Goal: Information Seeking & Learning: Learn about a topic

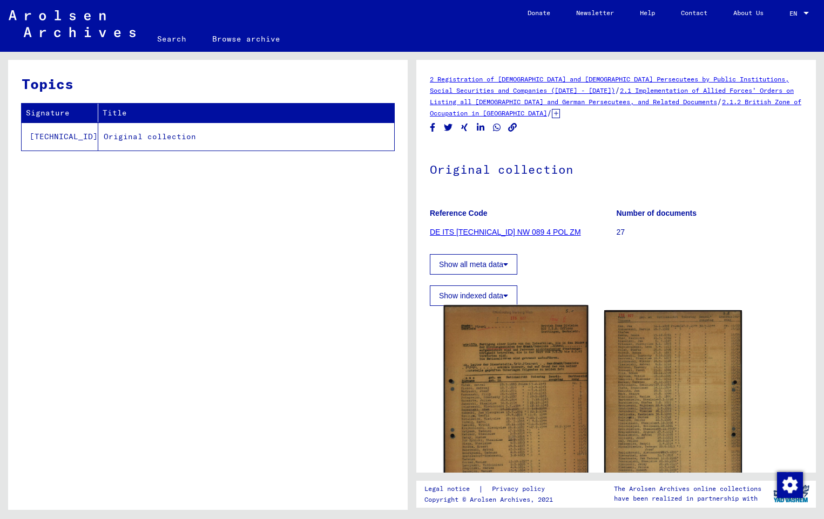
click at [518, 338] on img at bounding box center [516, 407] width 145 height 205
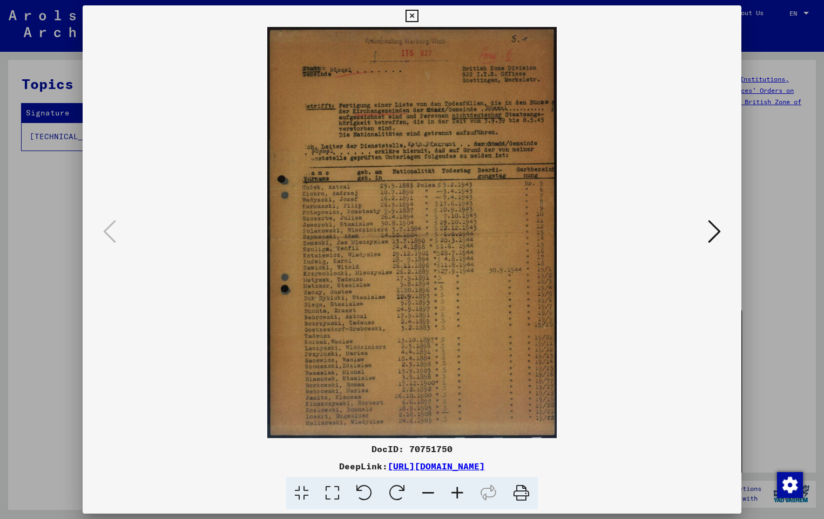
click at [454, 501] on icon at bounding box center [457, 493] width 29 height 33
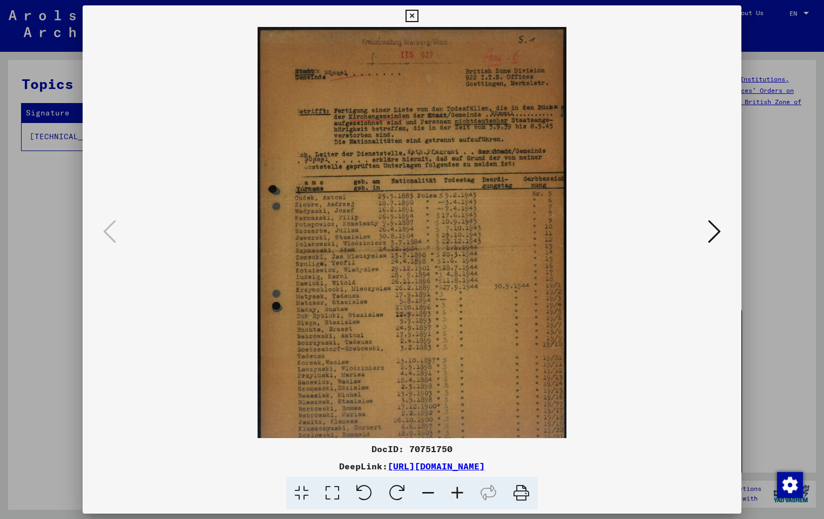
click at [454, 501] on icon at bounding box center [457, 493] width 29 height 33
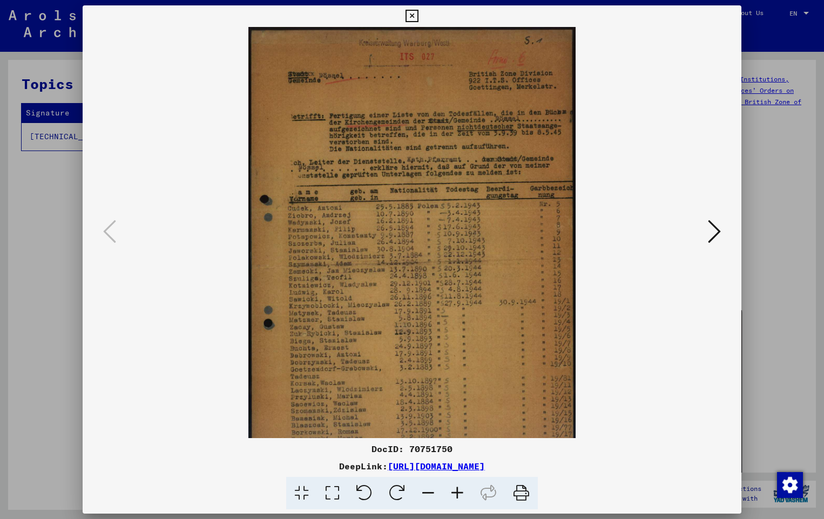
click at [454, 501] on icon at bounding box center [457, 493] width 29 height 33
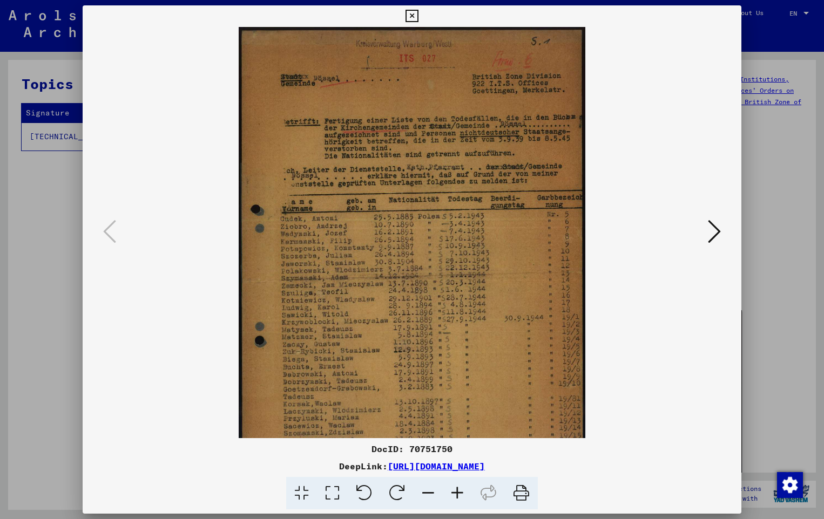
click at [454, 501] on icon at bounding box center [457, 493] width 29 height 33
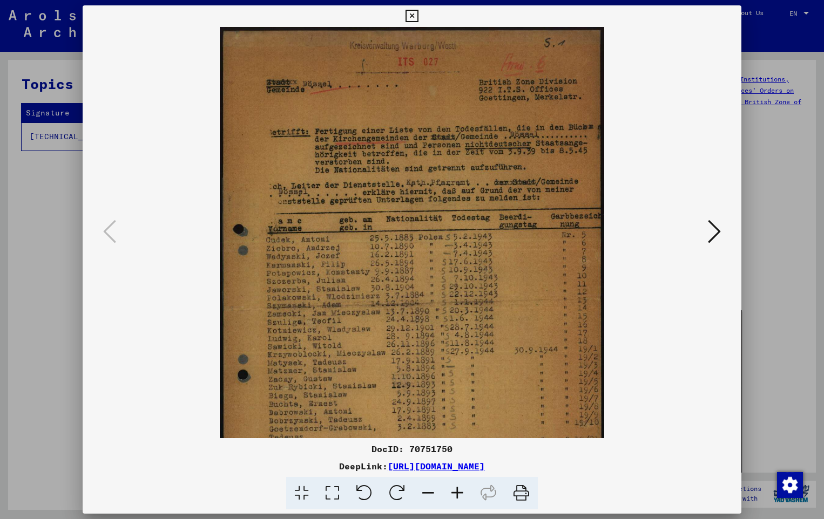
click at [454, 501] on icon at bounding box center [457, 493] width 29 height 33
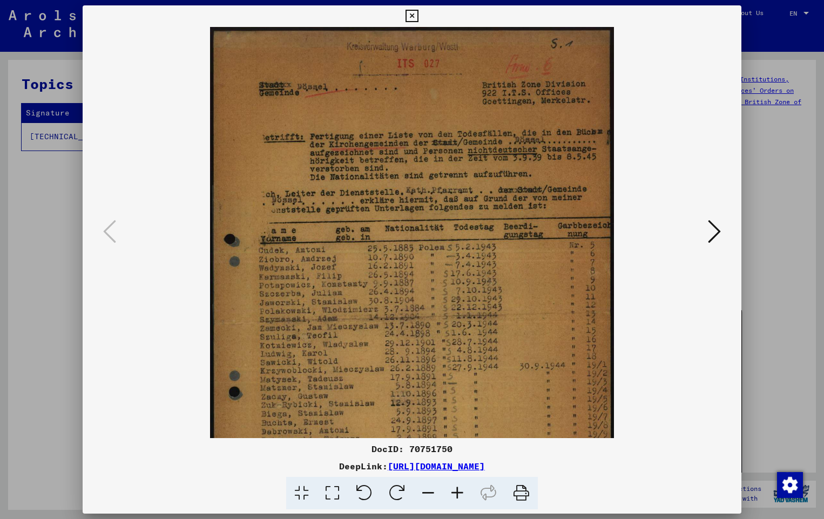
click at [454, 501] on icon at bounding box center [457, 493] width 29 height 33
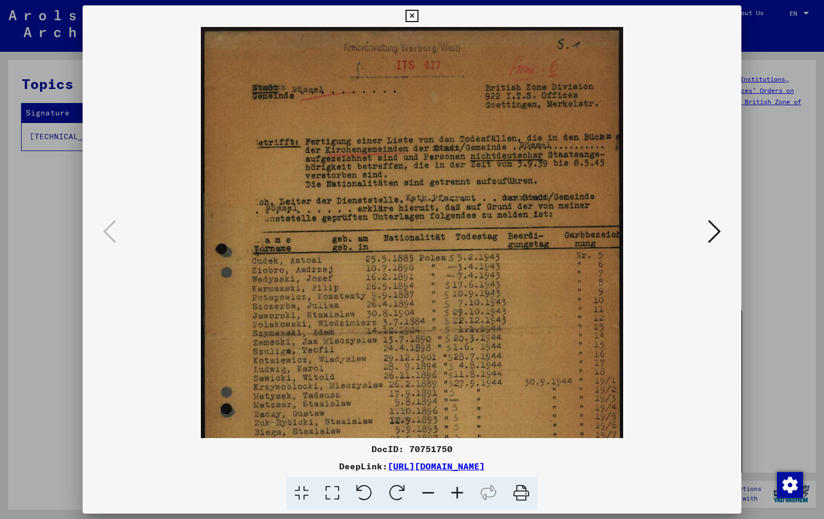
click at [454, 501] on icon at bounding box center [457, 493] width 29 height 33
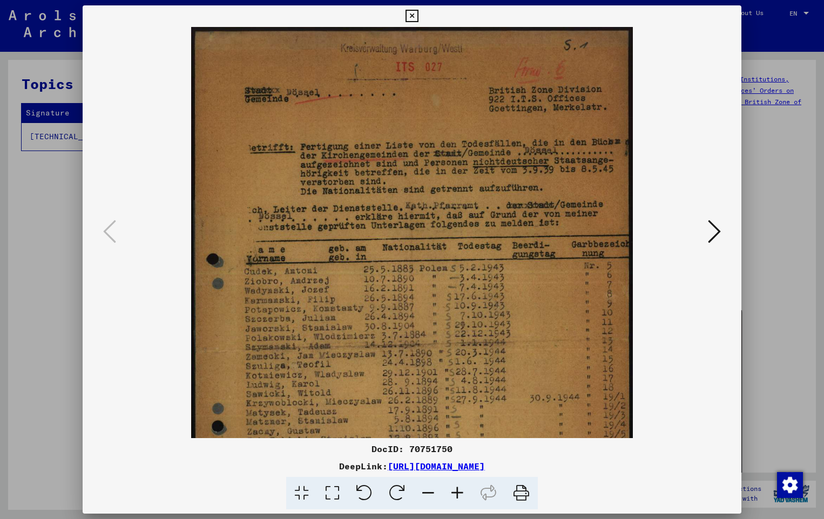
click at [454, 501] on icon at bounding box center [457, 493] width 29 height 33
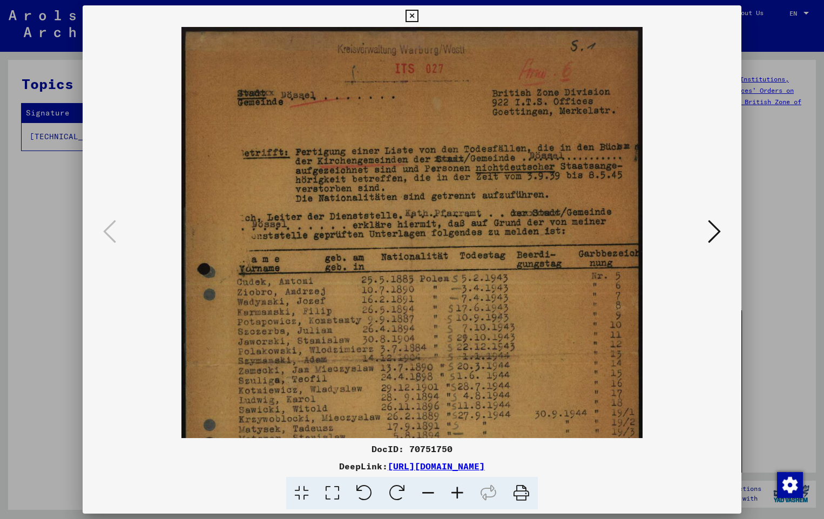
click at [454, 501] on icon at bounding box center [457, 493] width 29 height 33
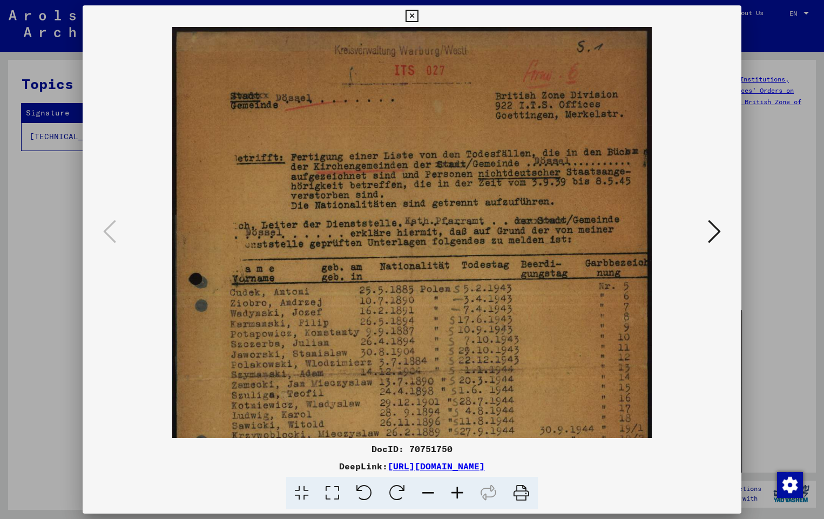
click at [454, 501] on icon at bounding box center [457, 493] width 29 height 33
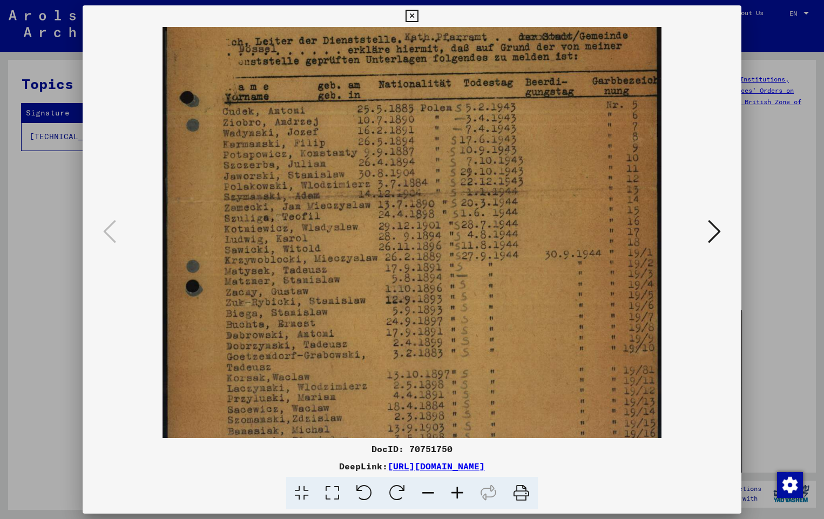
drag, startPoint x: 356, startPoint y: 339, endPoint x: 360, endPoint y: 147, distance: 192.2
click at [360, 147] on img at bounding box center [411, 189] width 499 height 708
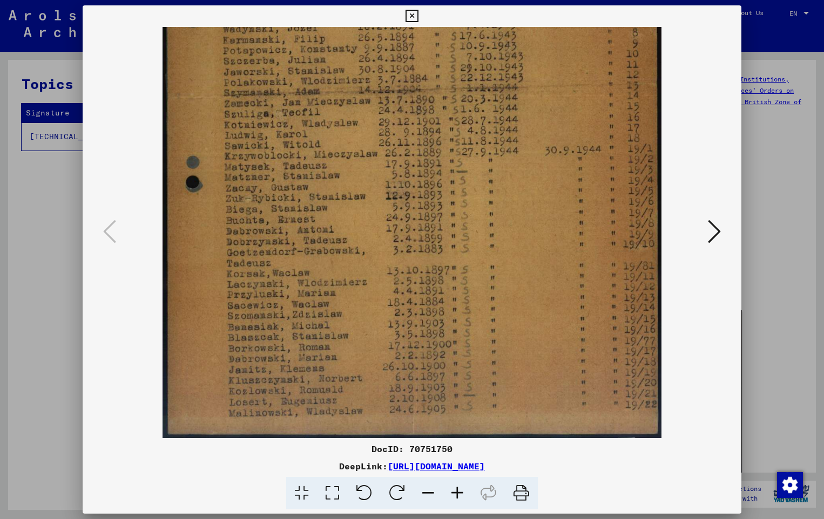
scroll to position [297, 0]
drag, startPoint x: 338, startPoint y: 332, endPoint x: 343, endPoint y: 195, distance: 136.6
click at [343, 195] on img at bounding box center [411, 84] width 499 height 708
click at [466, 489] on icon at bounding box center [457, 493] width 29 height 33
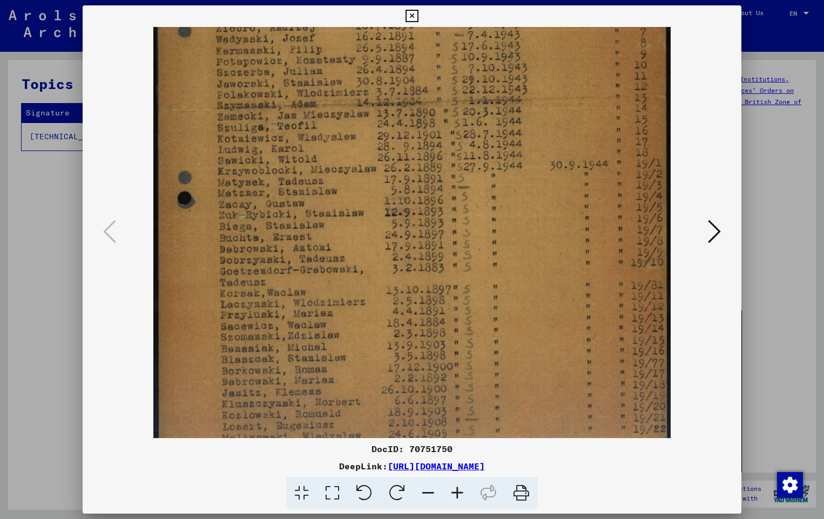
click at [710, 226] on icon at bounding box center [713, 232] width 13 height 26
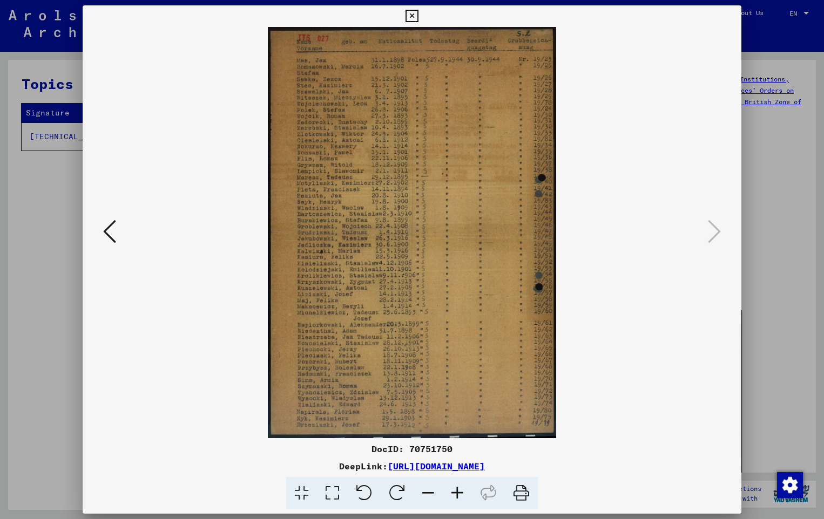
click at [460, 495] on icon at bounding box center [457, 493] width 29 height 33
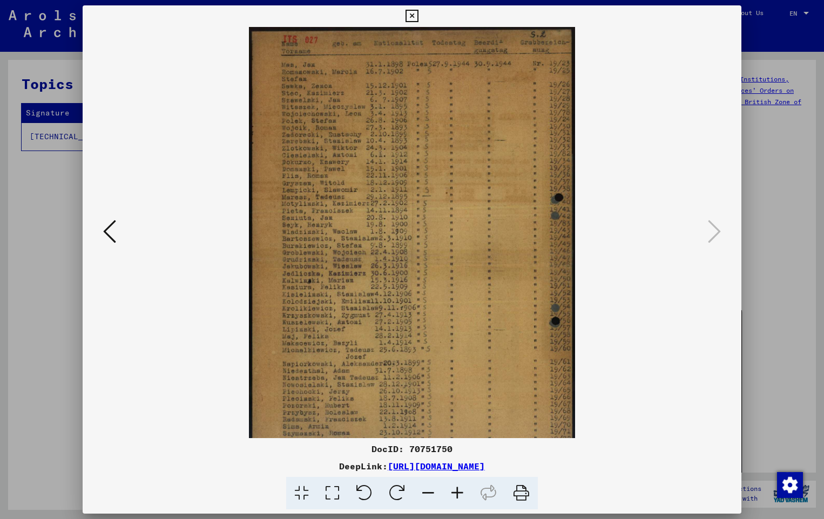
click at [460, 495] on icon at bounding box center [457, 493] width 29 height 33
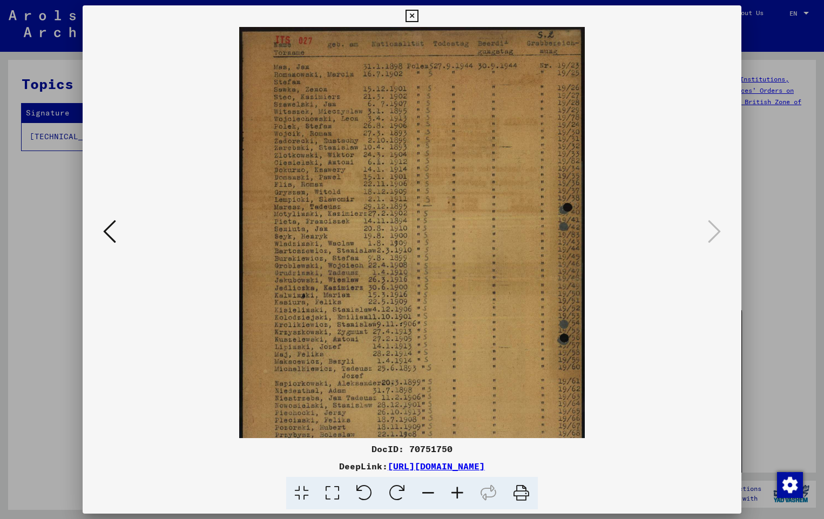
click at [460, 495] on icon at bounding box center [457, 493] width 29 height 33
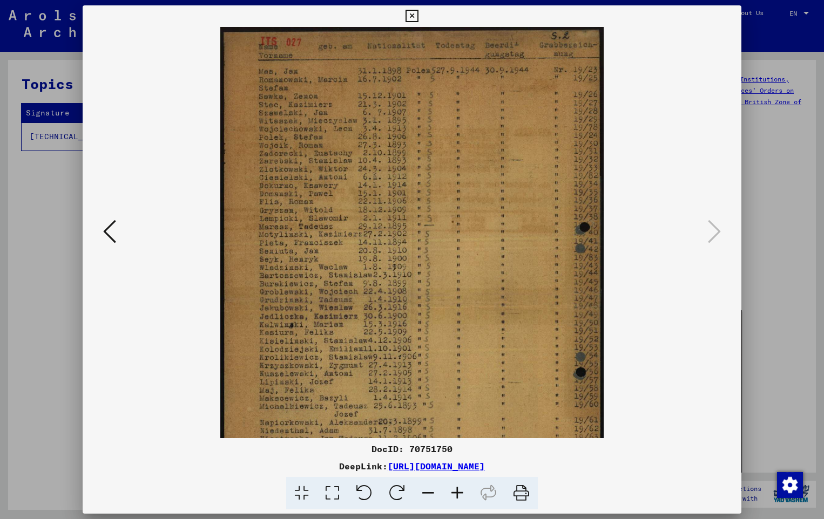
click at [460, 495] on icon at bounding box center [457, 493] width 29 height 33
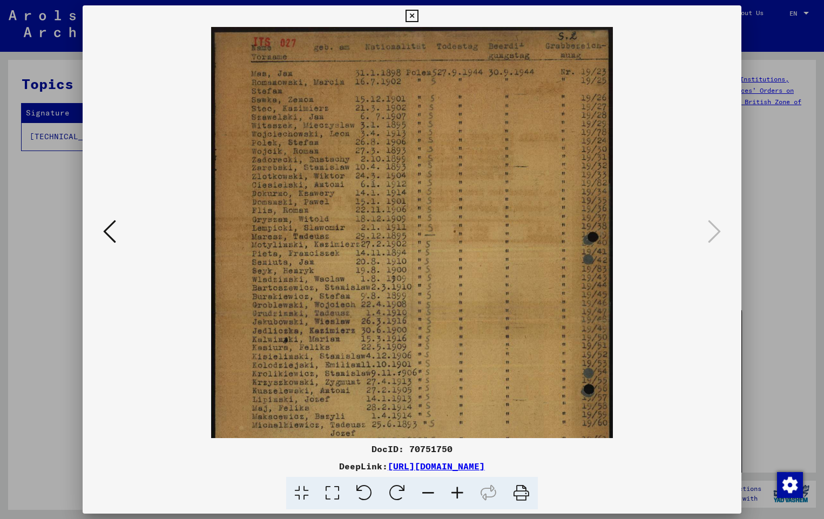
click at [460, 495] on icon at bounding box center [457, 493] width 29 height 33
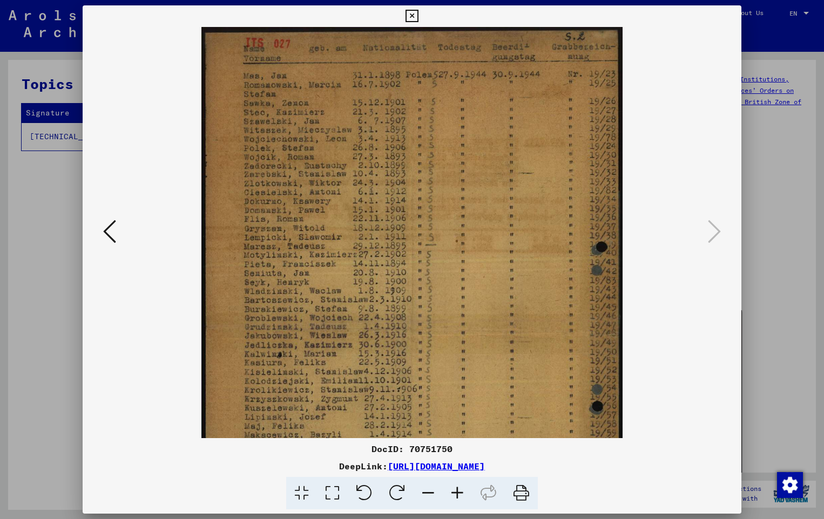
click at [460, 495] on icon at bounding box center [457, 493] width 29 height 33
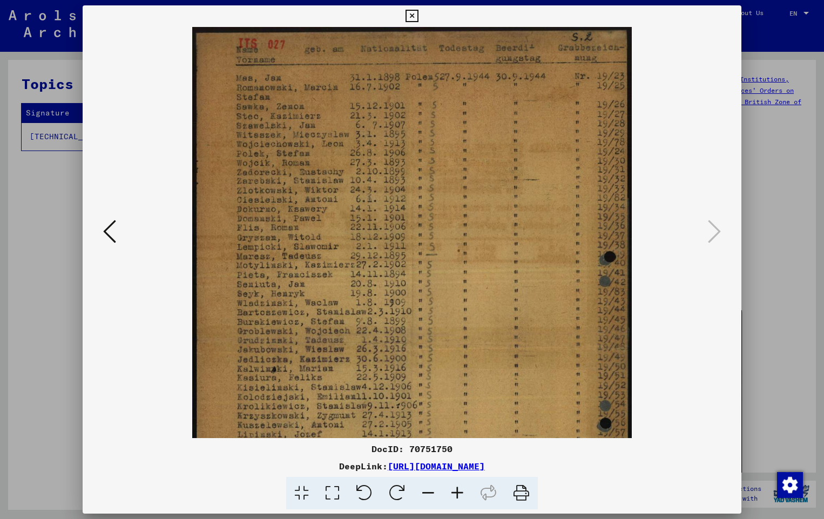
click at [460, 495] on icon at bounding box center [457, 493] width 29 height 33
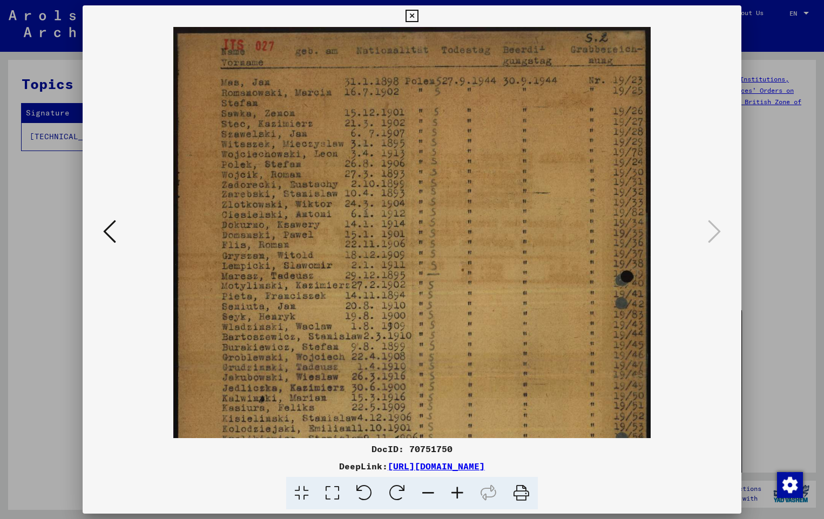
click at [460, 495] on icon at bounding box center [457, 493] width 29 height 33
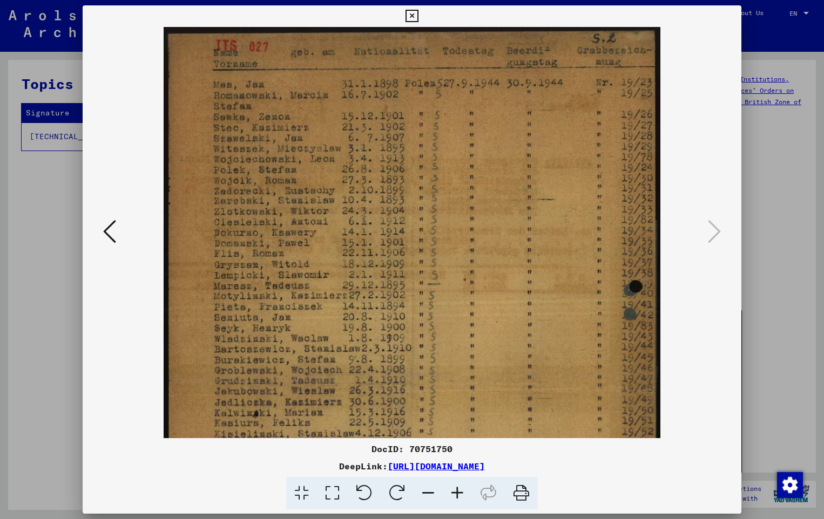
click at [460, 495] on icon at bounding box center [457, 493] width 29 height 33
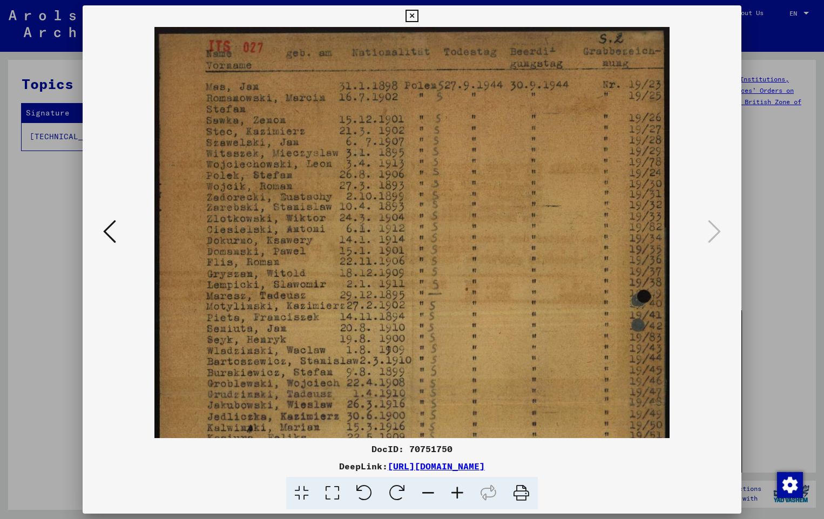
click at [460, 495] on icon at bounding box center [457, 493] width 29 height 33
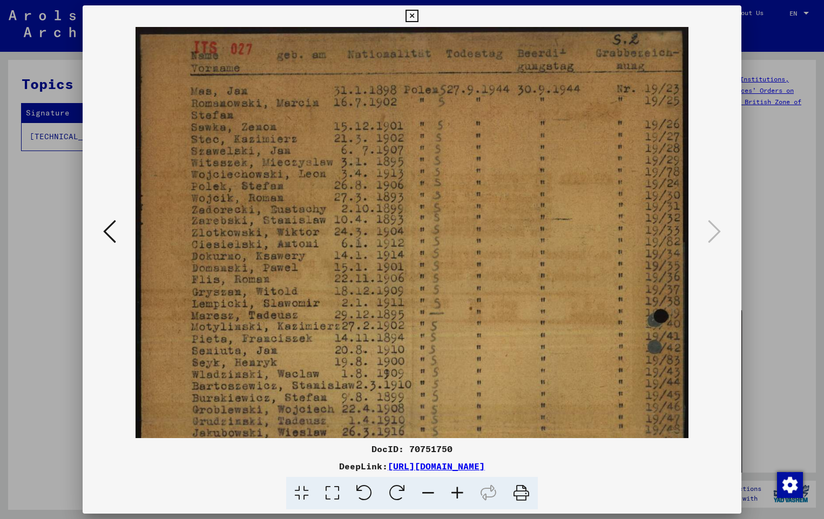
click at [460, 495] on icon at bounding box center [457, 493] width 29 height 33
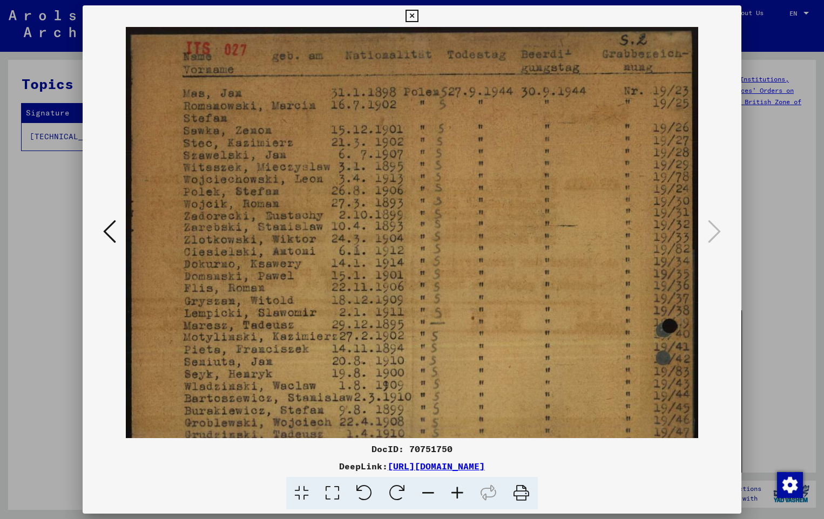
click at [460, 495] on icon at bounding box center [457, 493] width 29 height 33
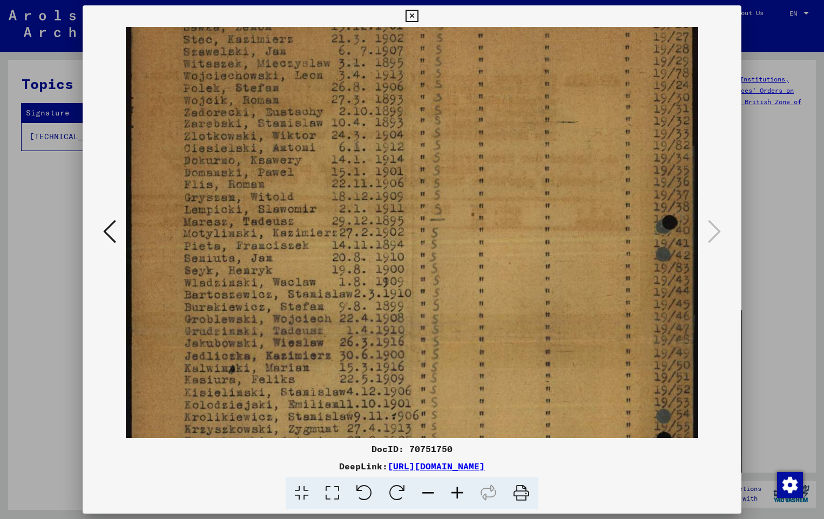
drag, startPoint x: 351, startPoint y: 341, endPoint x: 332, endPoint y: 240, distance: 102.8
click at [332, 240] on img at bounding box center [412, 331] width 572 height 816
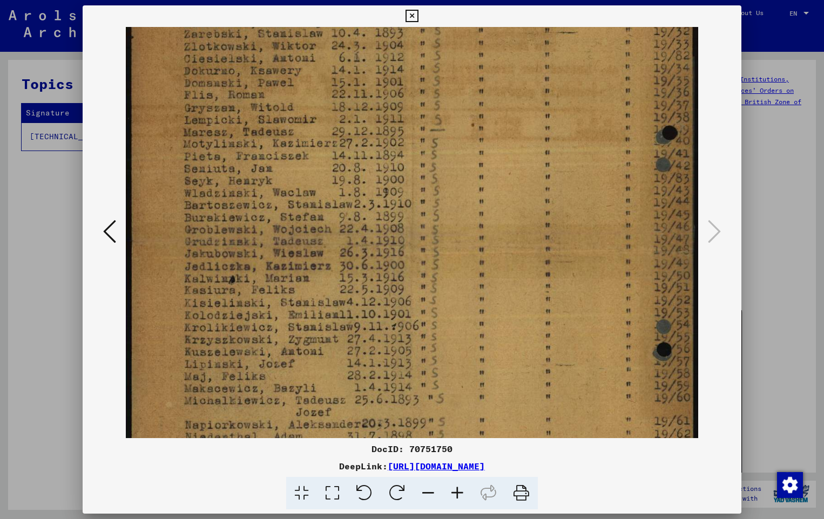
scroll to position [194, 0]
drag, startPoint x: 274, startPoint y: 323, endPoint x: 269, endPoint y: 232, distance: 90.8
click at [270, 234] on img at bounding box center [412, 241] width 572 height 816
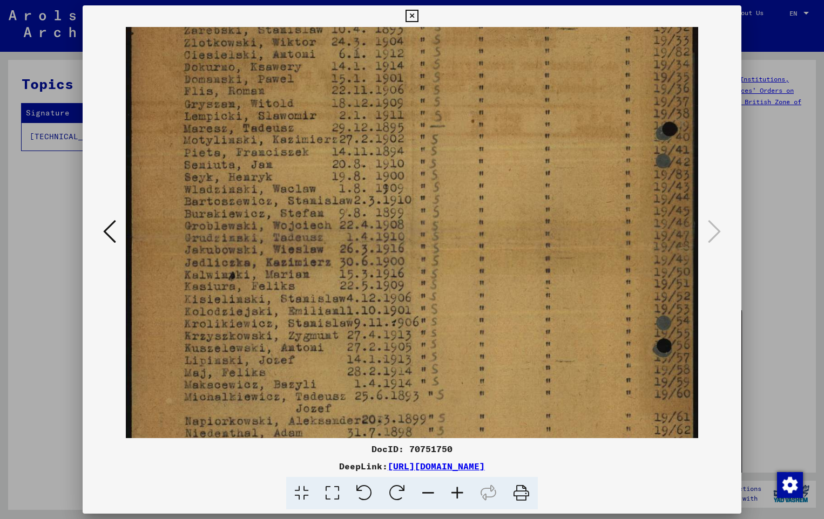
drag, startPoint x: 399, startPoint y: 202, endPoint x: 388, endPoint y: 199, distance: 11.6
click at [388, 199] on img at bounding box center [412, 238] width 572 height 816
